Goal: Book appointment/travel/reservation

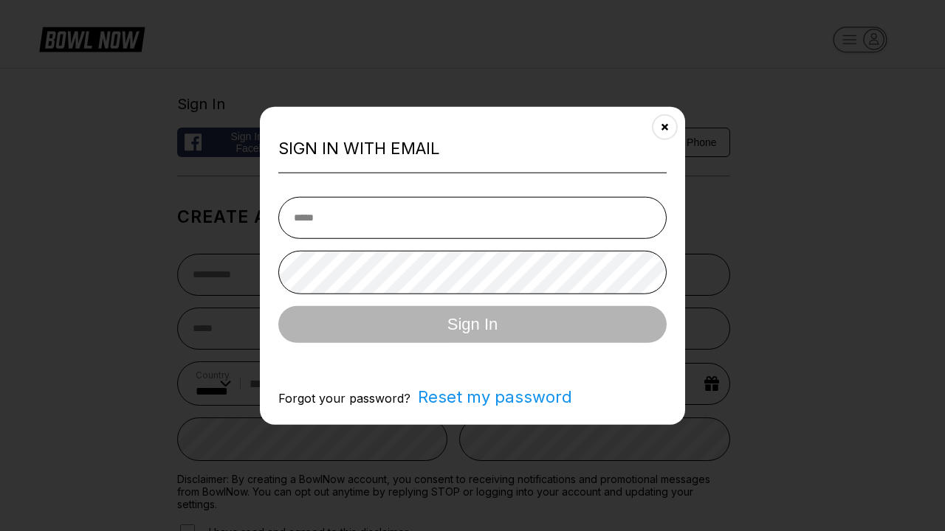
select select "**"
type input "**********"
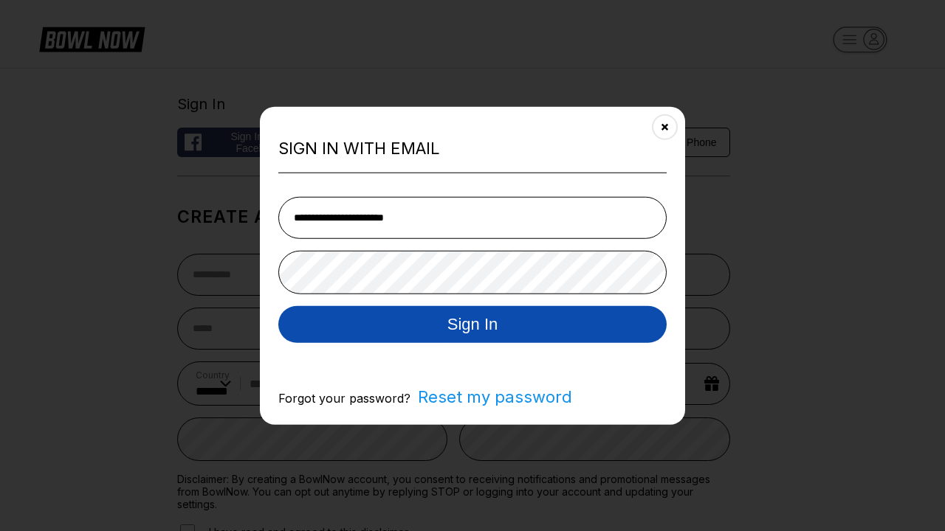
click at [472, 325] on button "Sign In" at bounding box center [472, 324] width 388 height 37
